Goal: Transaction & Acquisition: Purchase product/service

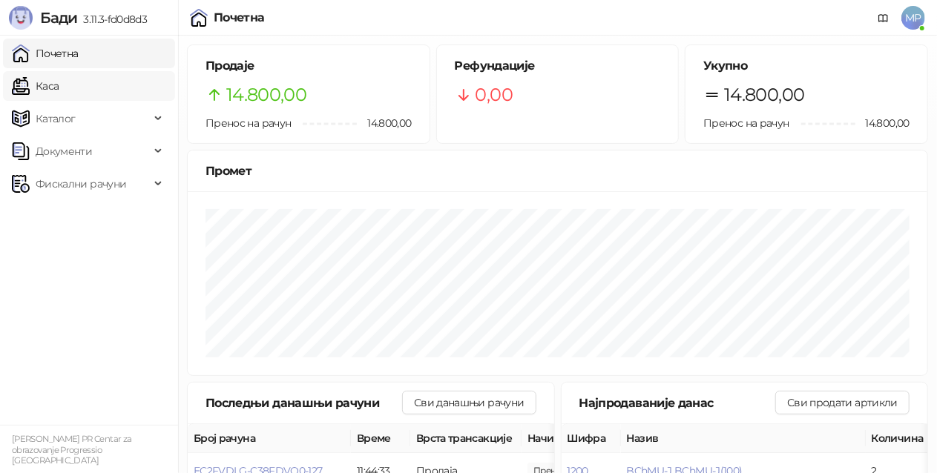
click at [59, 90] on link "Каса" at bounding box center [35, 86] width 47 height 30
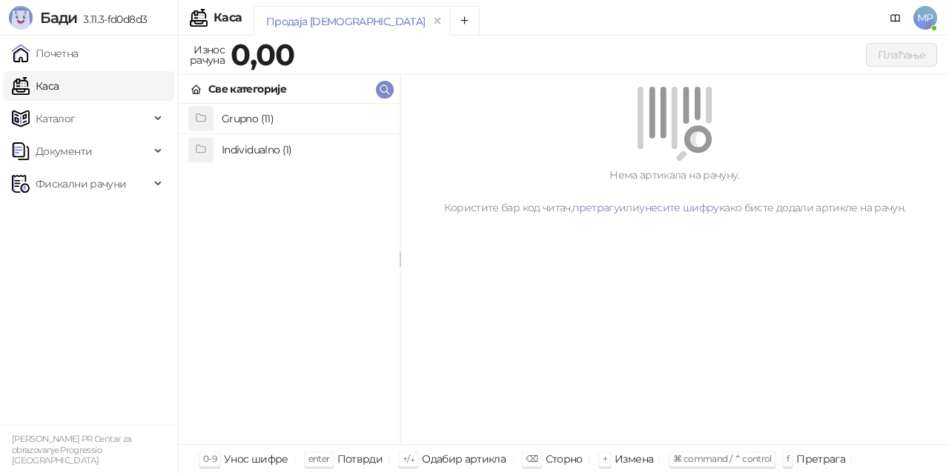
click at [314, 117] on h4 "Grupno (11)" at bounding box center [305, 119] width 166 height 24
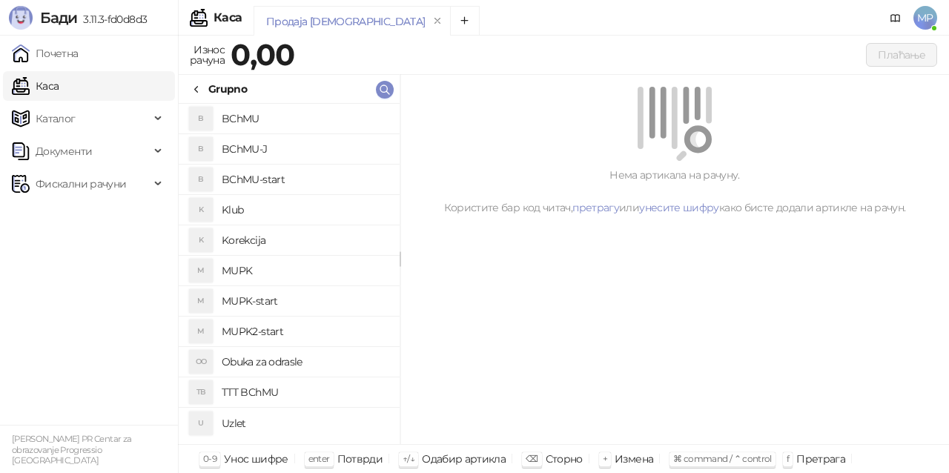
click at [310, 147] on h4 "BChMU-J" at bounding box center [305, 149] width 166 height 24
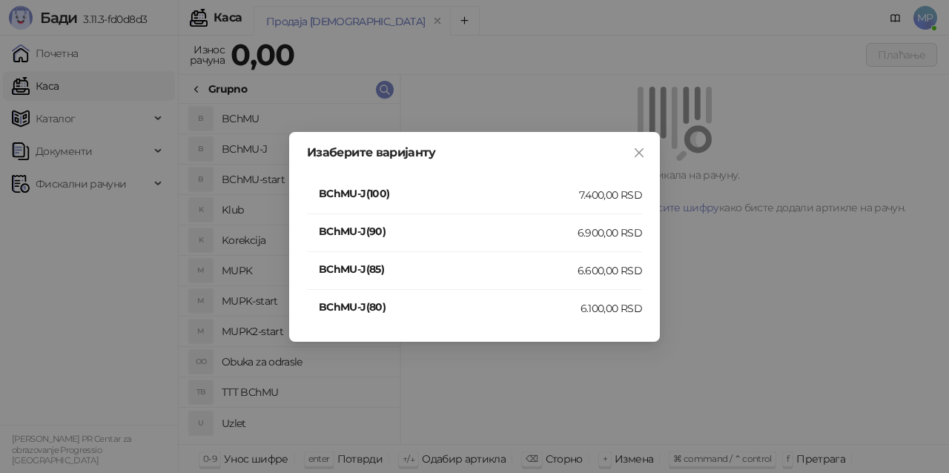
click at [626, 195] on div "7.400,00 RSD" at bounding box center [610, 195] width 63 height 16
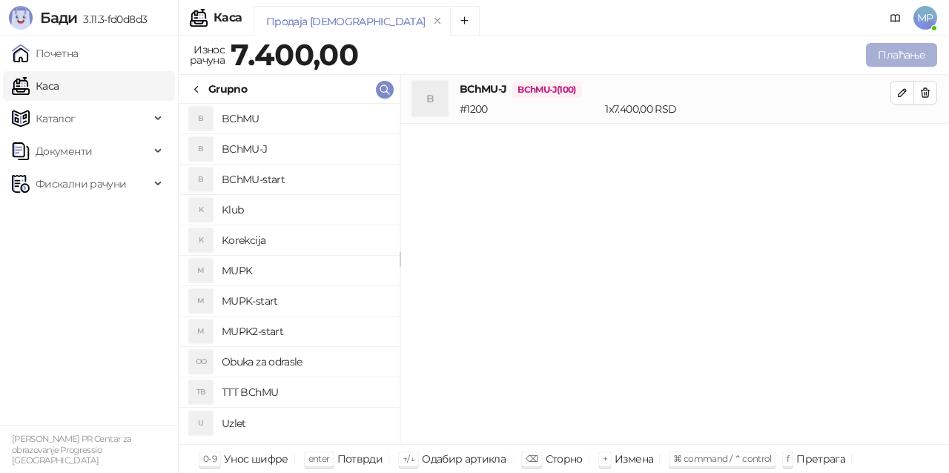
click at [913, 55] on button "Плаћање" at bounding box center [901, 55] width 71 height 24
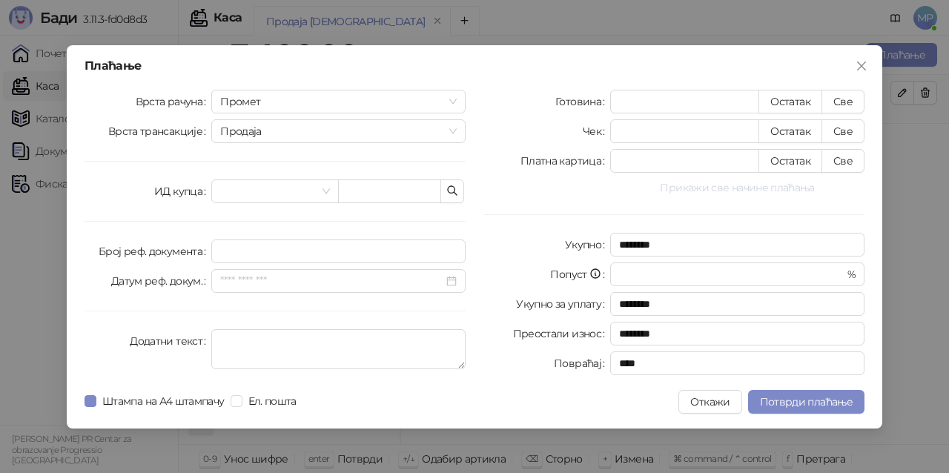
click at [697, 185] on button "Прикажи све начине плаћања" at bounding box center [737, 188] width 254 height 18
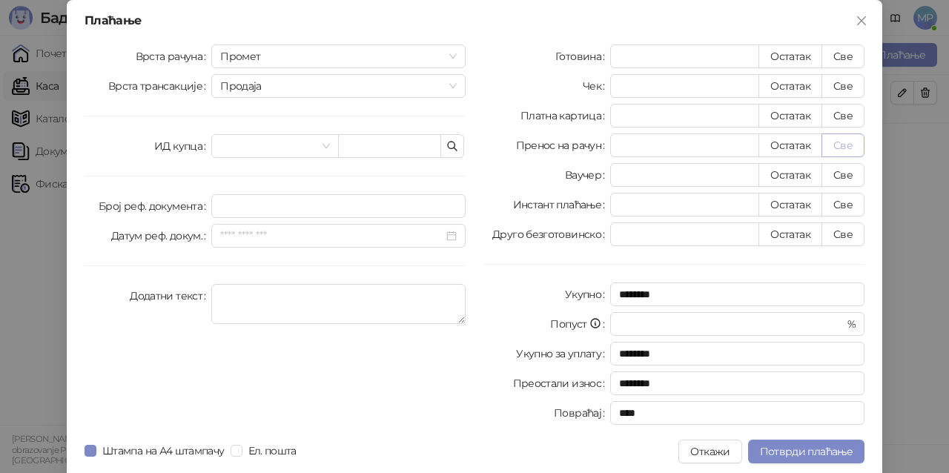
click at [841, 150] on button "Све" at bounding box center [843, 145] width 43 height 24
type input "****"
click at [807, 448] on span "Потврди плаћање" at bounding box center [806, 451] width 93 height 13
